Goal: Task Accomplishment & Management: Use online tool/utility

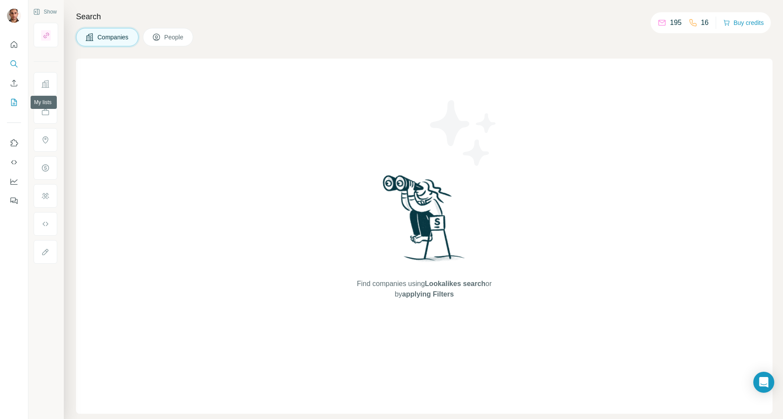
click at [10, 104] on icon "My lists" at bounding box center [14, 102] width 9 height 9
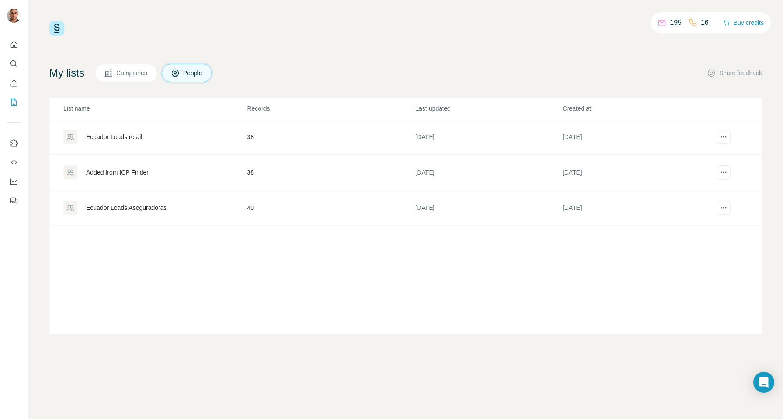
click at [128, 136] on div "Ecuador Leads retail" at bounding box center [114, 136] width 56 height 9
click at [189, 208] on div "Ecuador Leads Aseguradoras" at bounding box center [154, 208] width 183 height 14
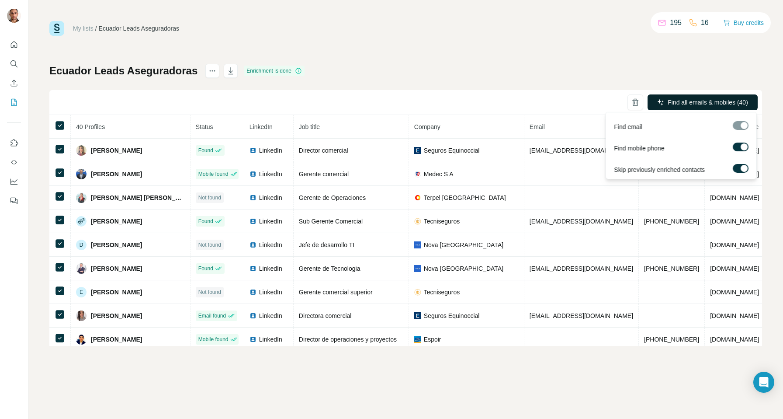
click at [704, 100] on span "Find all emails & mobiles (40)" at bounding box center [708, 102] width 80 height 9
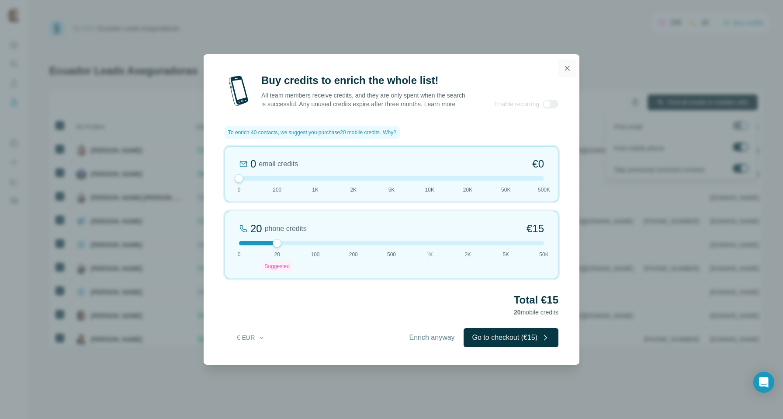
click at [568, 64] on icon "button" at bounding box center [567, 68] width 9 height 9
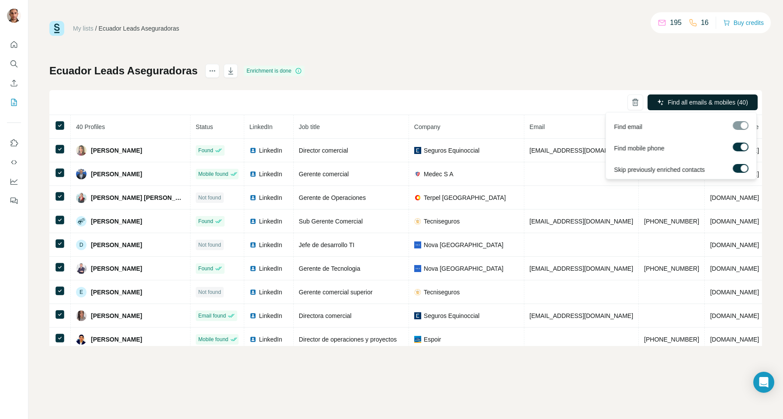
click at [516, 43] on div "My lists / [GEOGRAPHIC_DATA] Leads Aseguradoras 195 16 Buy credits Ecuador Lead…" at bounding box center [405, 183] width 713 height 325
click at [463, 31] on div "My lists / [GEOGRAPHIC_DATA] Leads Aseguradoras 195 16 Buy credits" at bounding box center [405, 28] width 713 height 15
click at [370, 37] on div "My lists / [GEOGRAPHIC_DATA] Leads Aseguradoras 195 16 Buy credits Ecuador Lead…" at bounding box center [405, 183] width 713 height 325
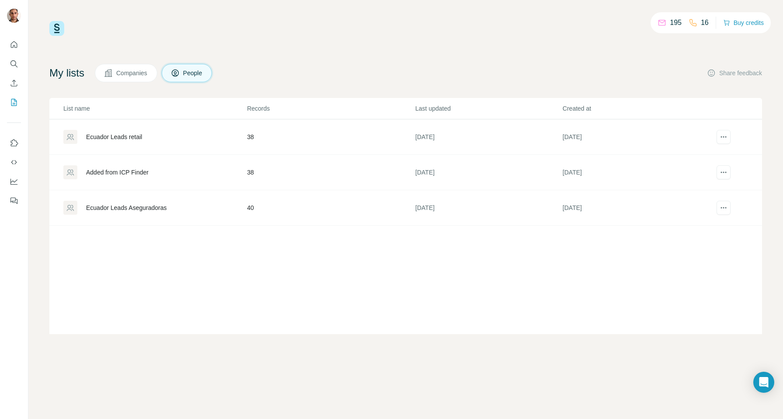
click at [161, 140] on div "Ecuador Leads retail" at bounding box center [154, 137] width 183 height 14
click at [187, 210] on div "Ecuador Leads Aseguradoras" at bounding box center [154, 208] width 183 height 14
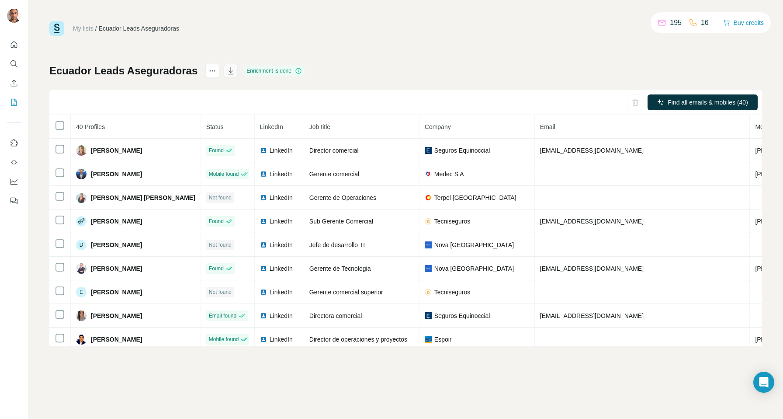
click at [233, 65] on button "button" at bounding box center [231, 71] width 14 height 14
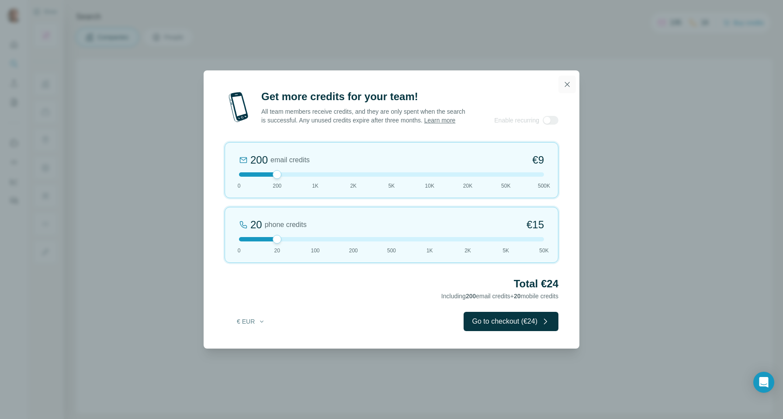
click at [572, 77] on button "button" at bounding box center [566, 84] width 17 height 17
